Goal: Book appointment/travel/reservation

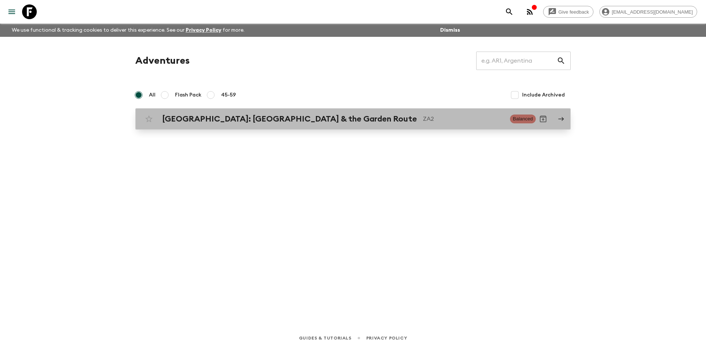
click at [262, 124] on h2 "[GEOGRAPHIC_DATA]: [GEOGRAPHIC_DATA] & the Garden Route" at bounding box center [289, 119] width 255 height 10
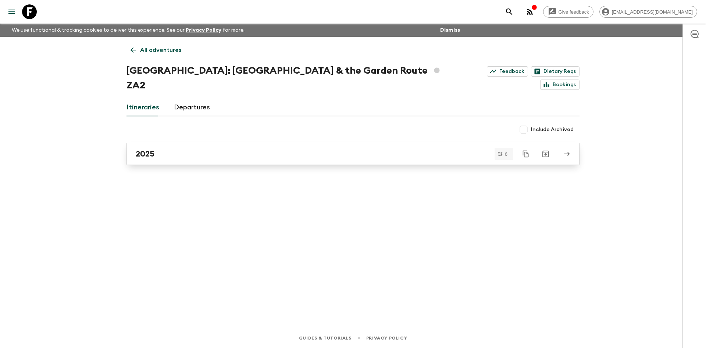
click at [257, 149] on div "2025" at bounding box center [346, 154] width 421 height 10
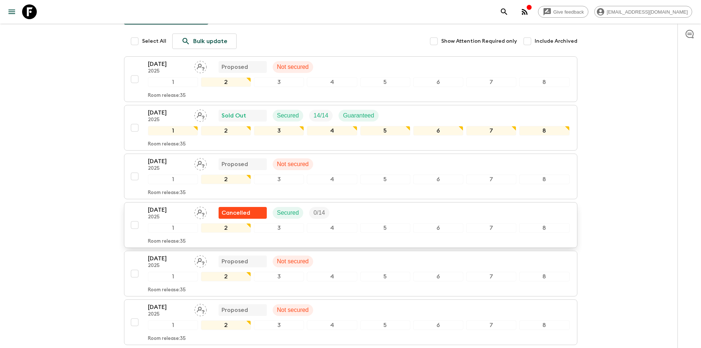
scroll to position [182, 0]
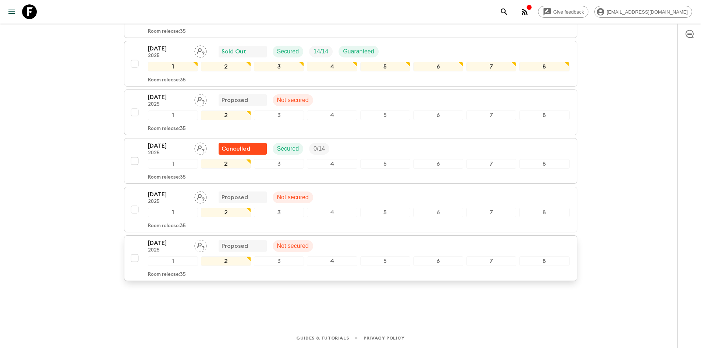
click at [338, 248] on div "[DATE] 2025 Proposed Not secured" at bounding box center [359, 245] width 422 height 15
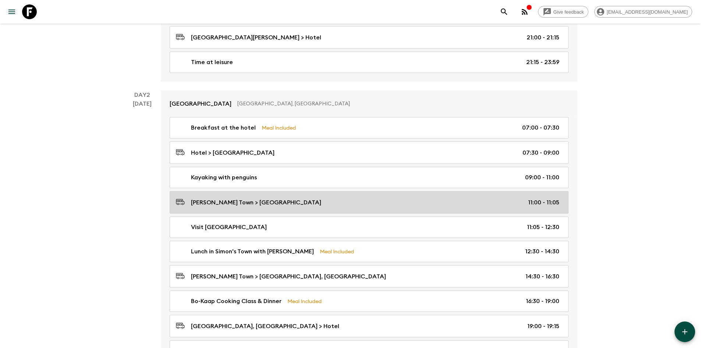
scroll to position [294, 0]
